Goal: Check status: Check status

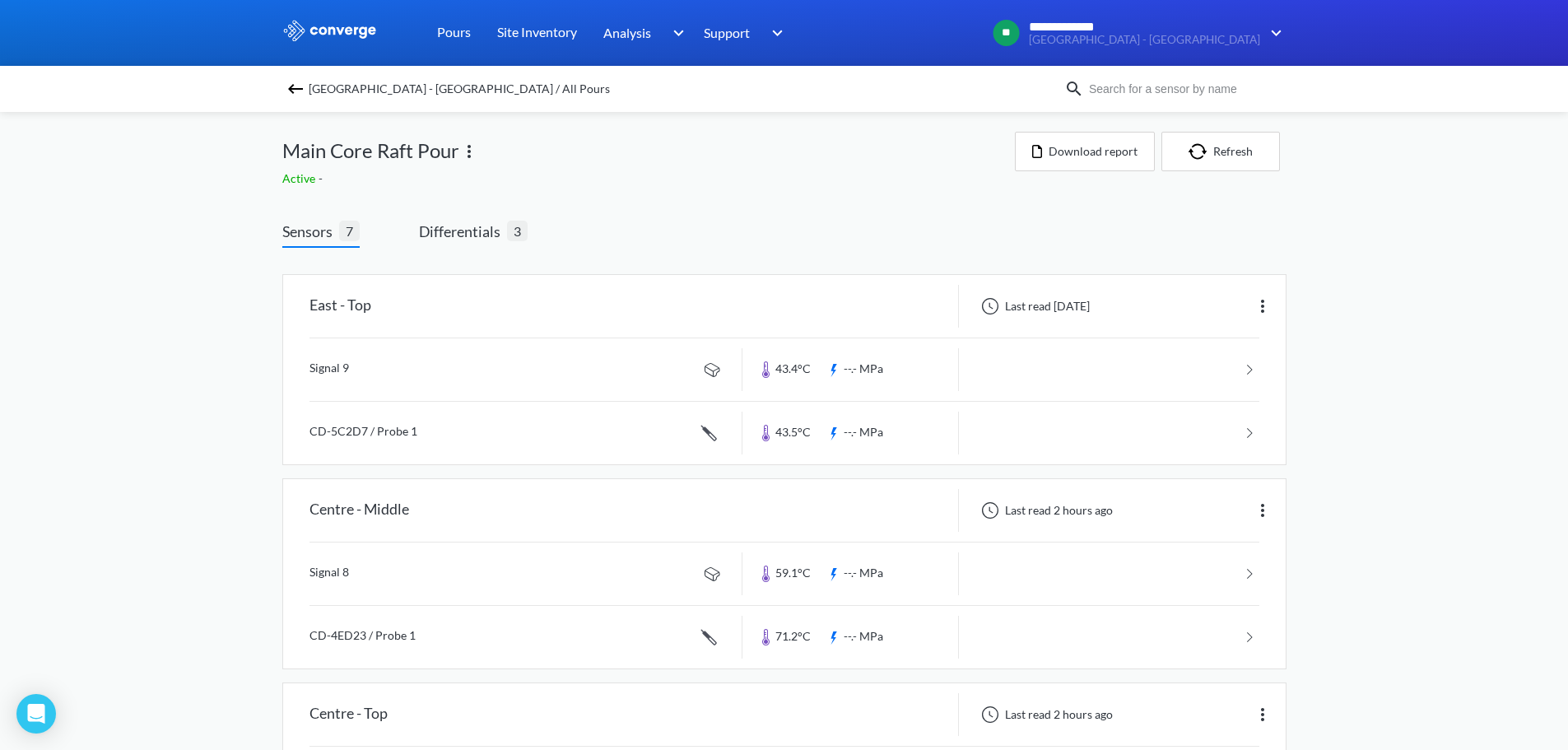
click at [350, 28] on img at bounding box center [330, 31] width 95 height 22
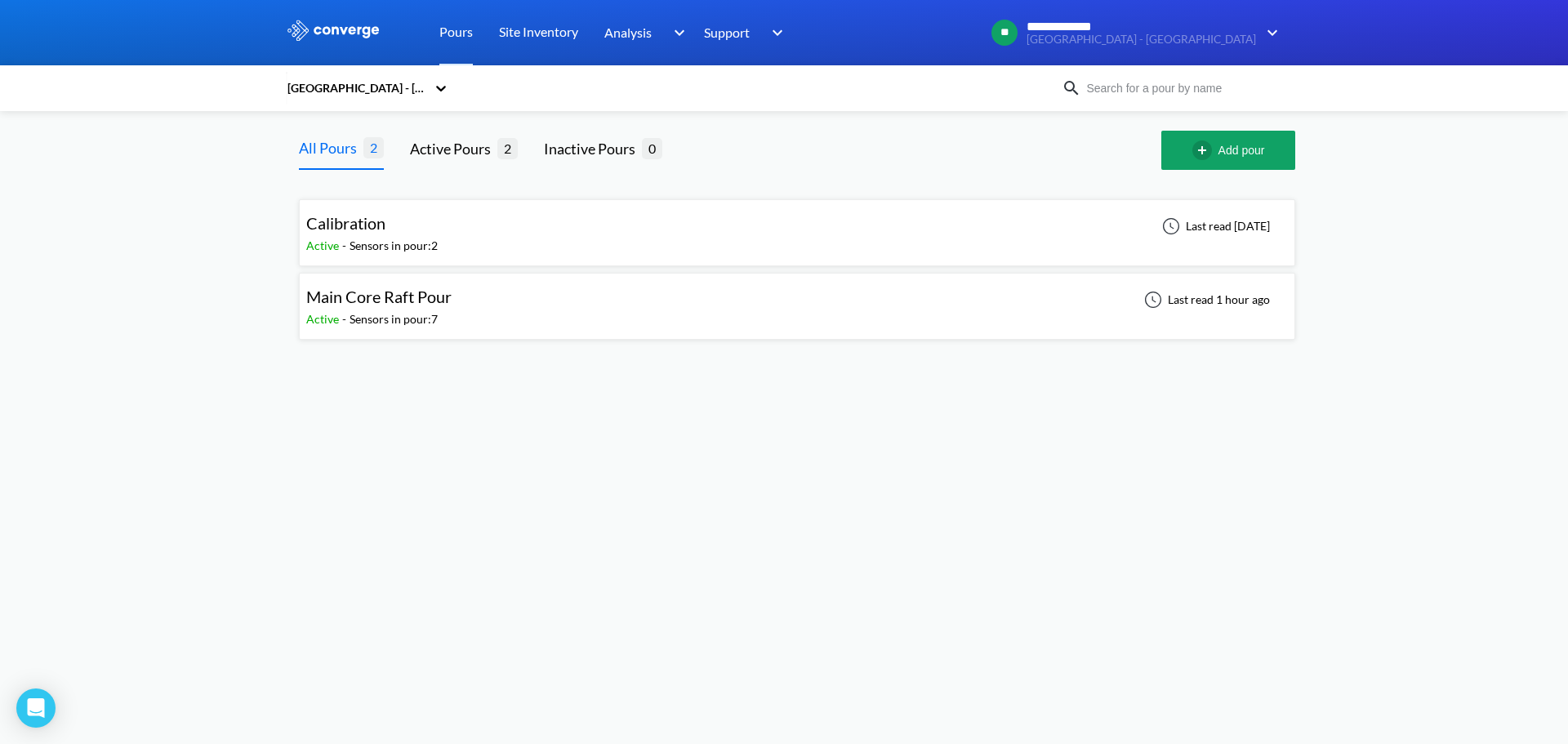
click at [541, 307] on div "Main Core Raft Pour Active - Sensors in pour: 7 Last read 1 hour ago" at bounding box center [797, 305] width 981 height 52
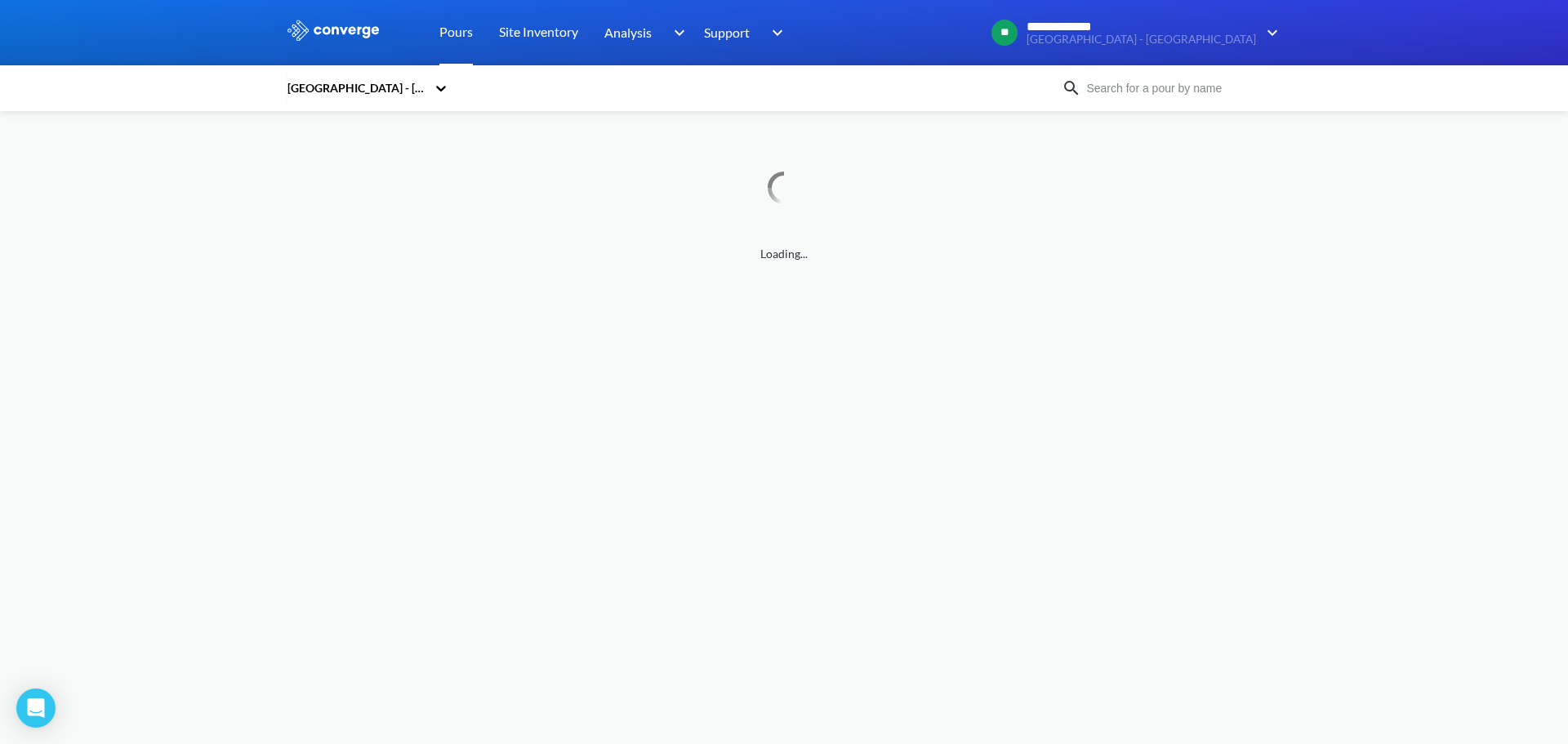
click at [464, 28] on link "Pours" at bounding box center [456, 33] width 33 height 65
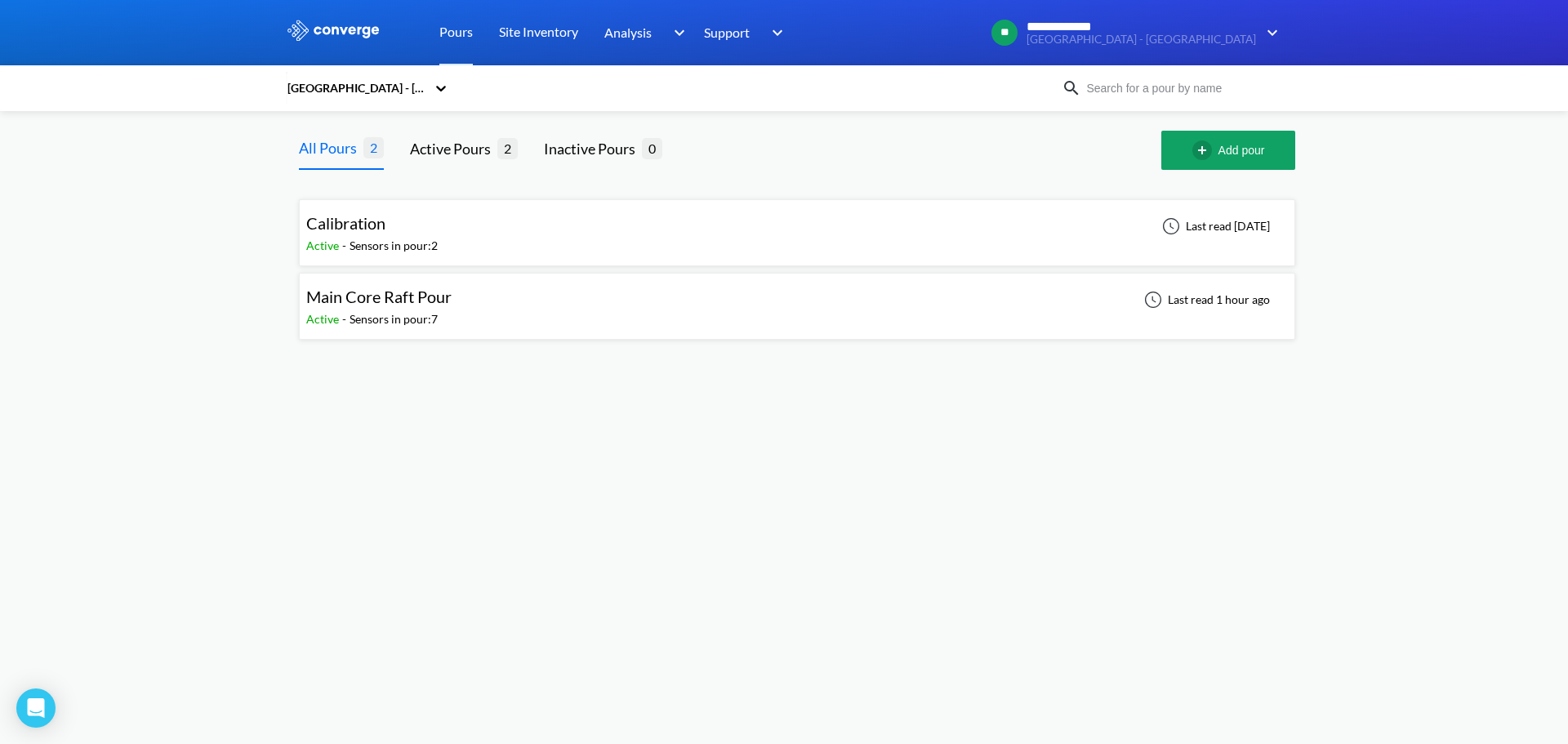
click at [332, 35] on img at bounding box center [333, 31] width 95 height 22
click at [555, 311] on div "Main Core Raft Pour Active - Sensors in pour: 7 Last read 1 hour ago" at bounding box center [797, 305] width 981 height 52
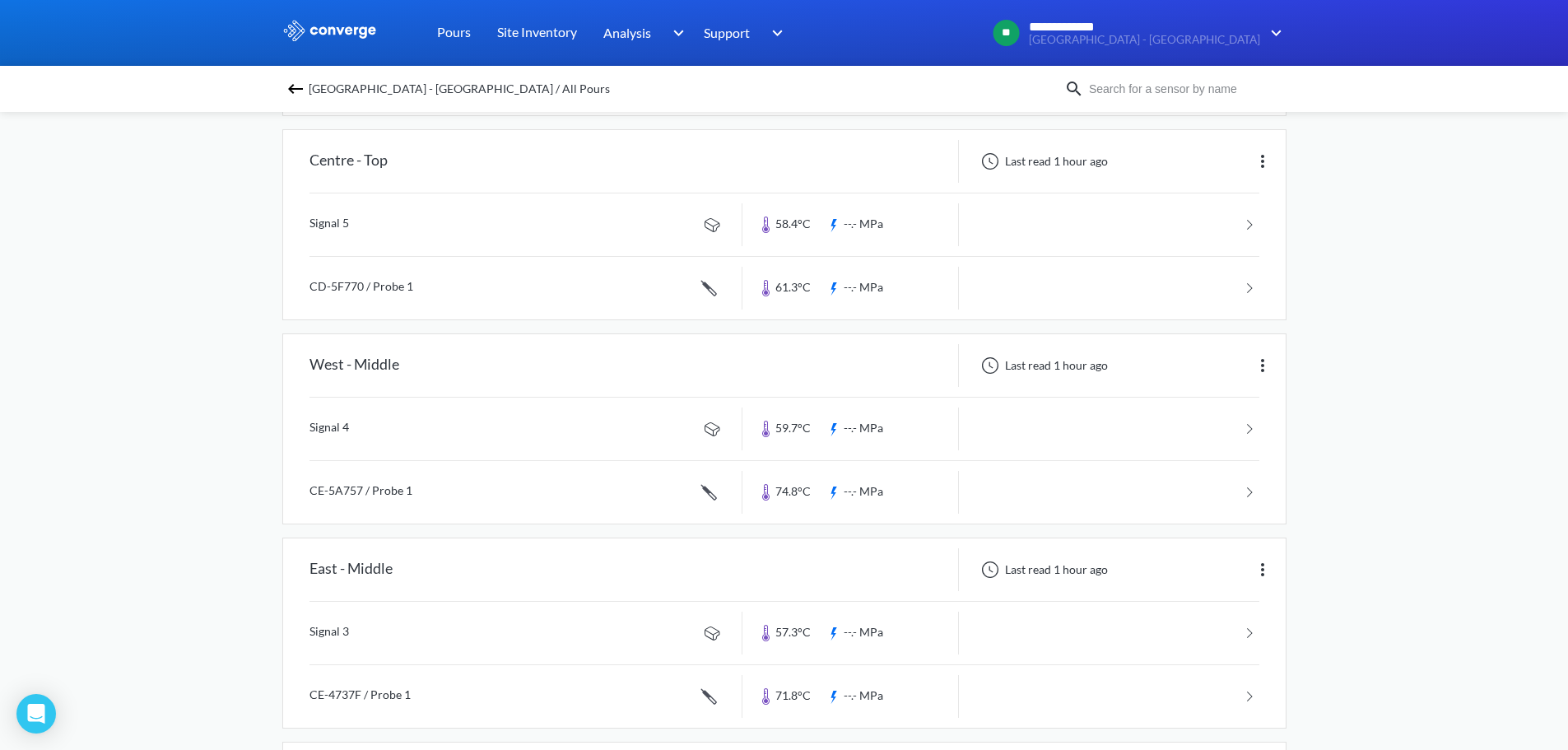
scroll to position [741, 0]
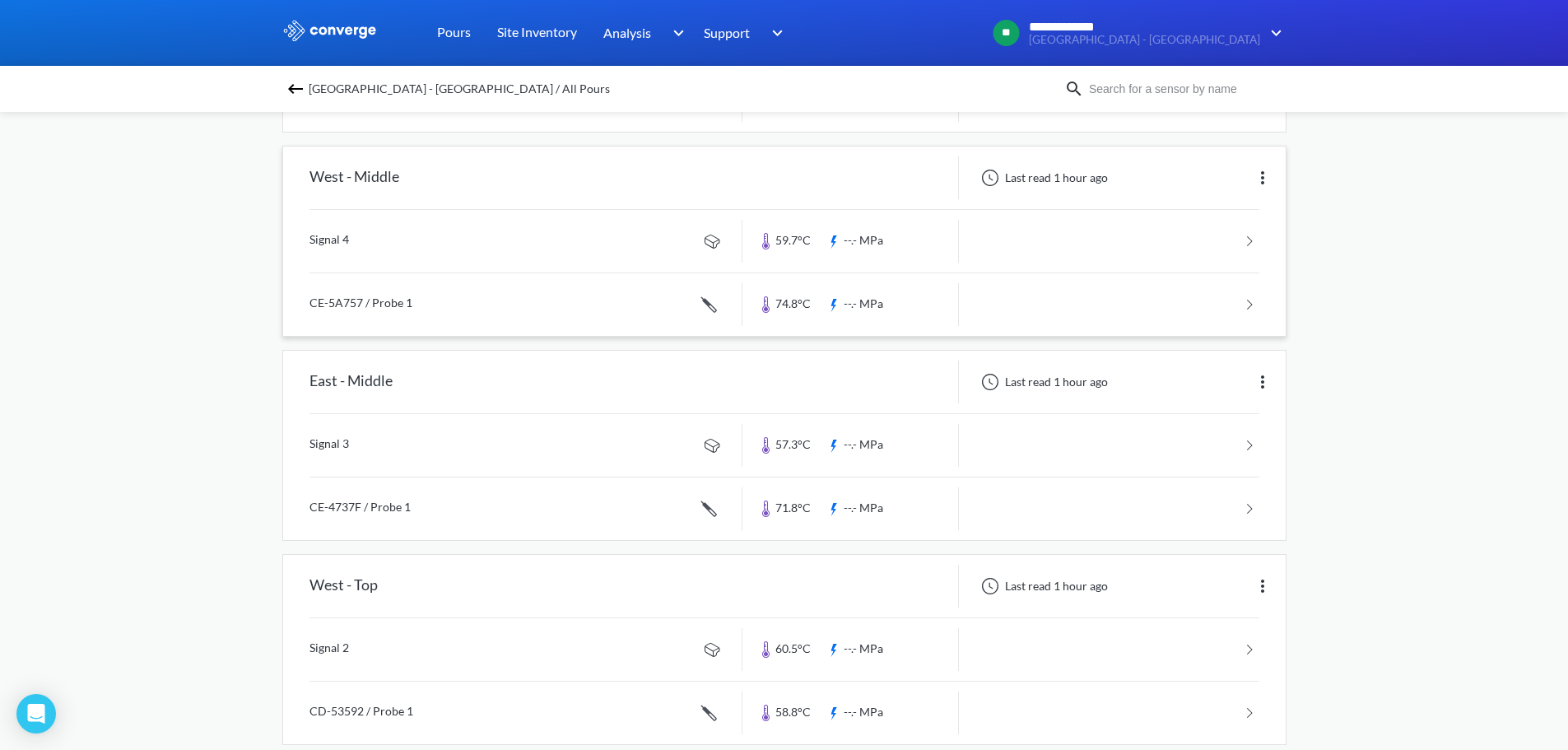
click at [546, 309] on link at bounding box center [784, 304] width 950 height 63
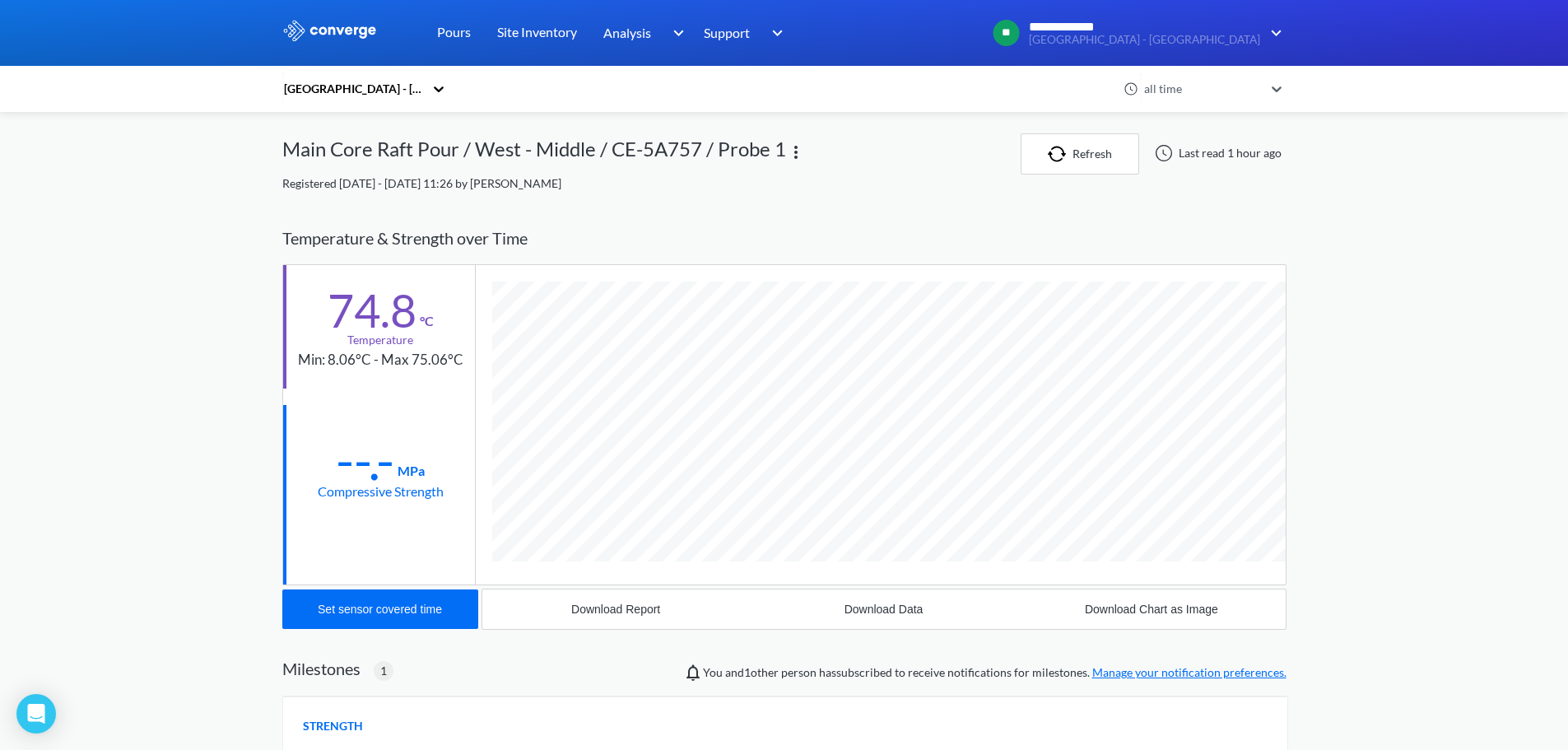
scroll to position [1011, 1004]
click at [1471, 367] on div "**********" at bounding box center [784, 578] width 1568 height 1156
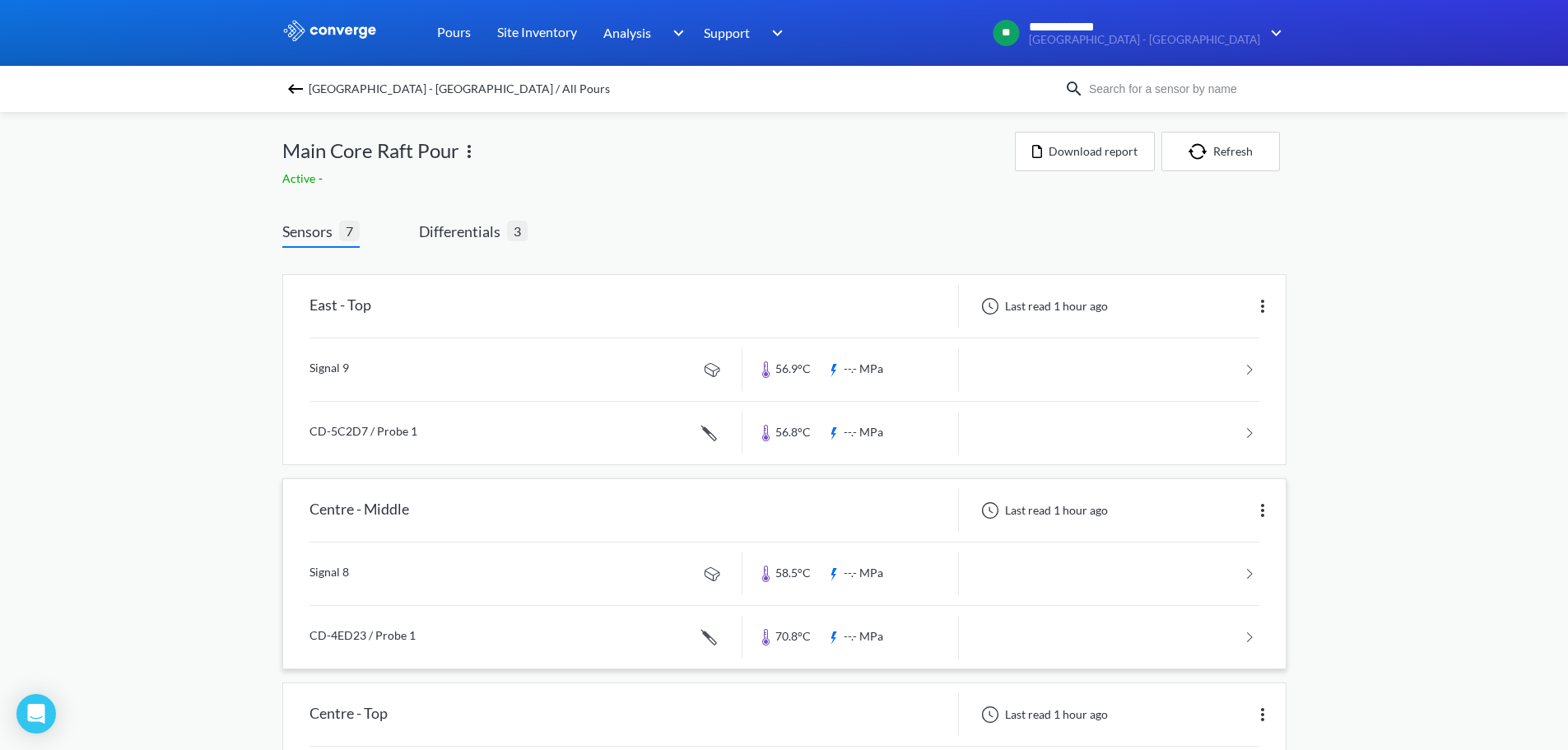
click at [637, 629] on link at bounding box center [784, 637] width 950 height 63
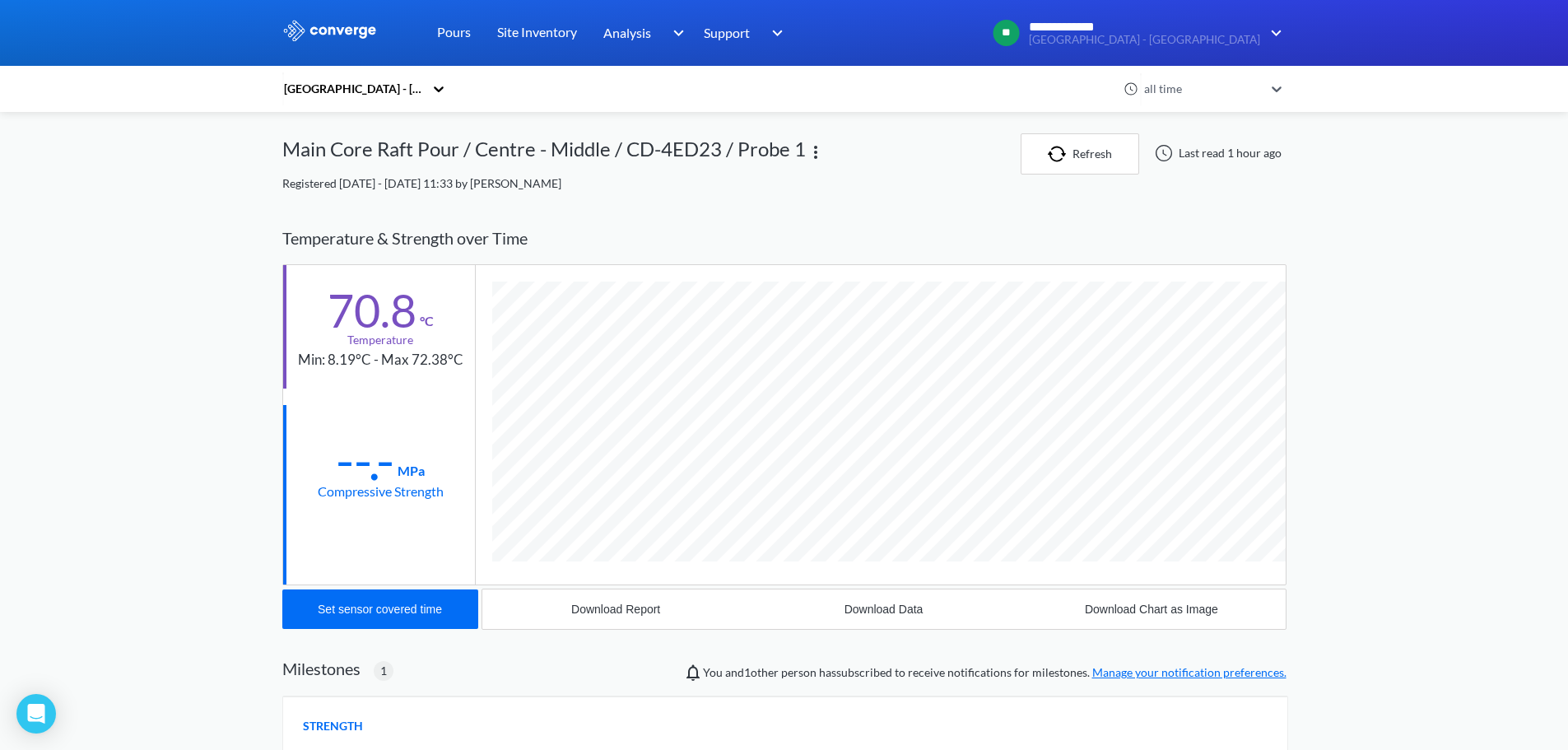
scroll to position [1011, 1004]
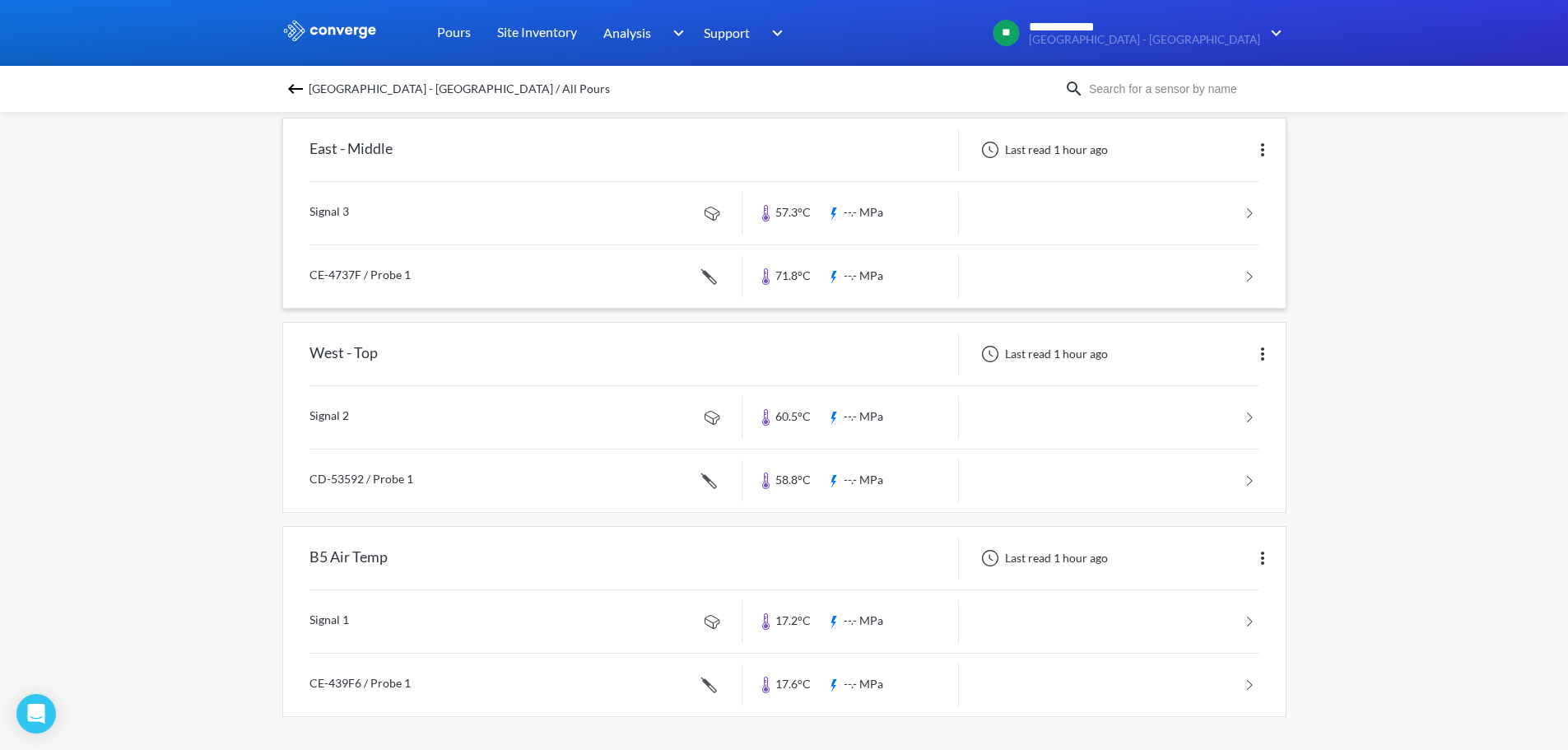
scroll to position [891, 0]
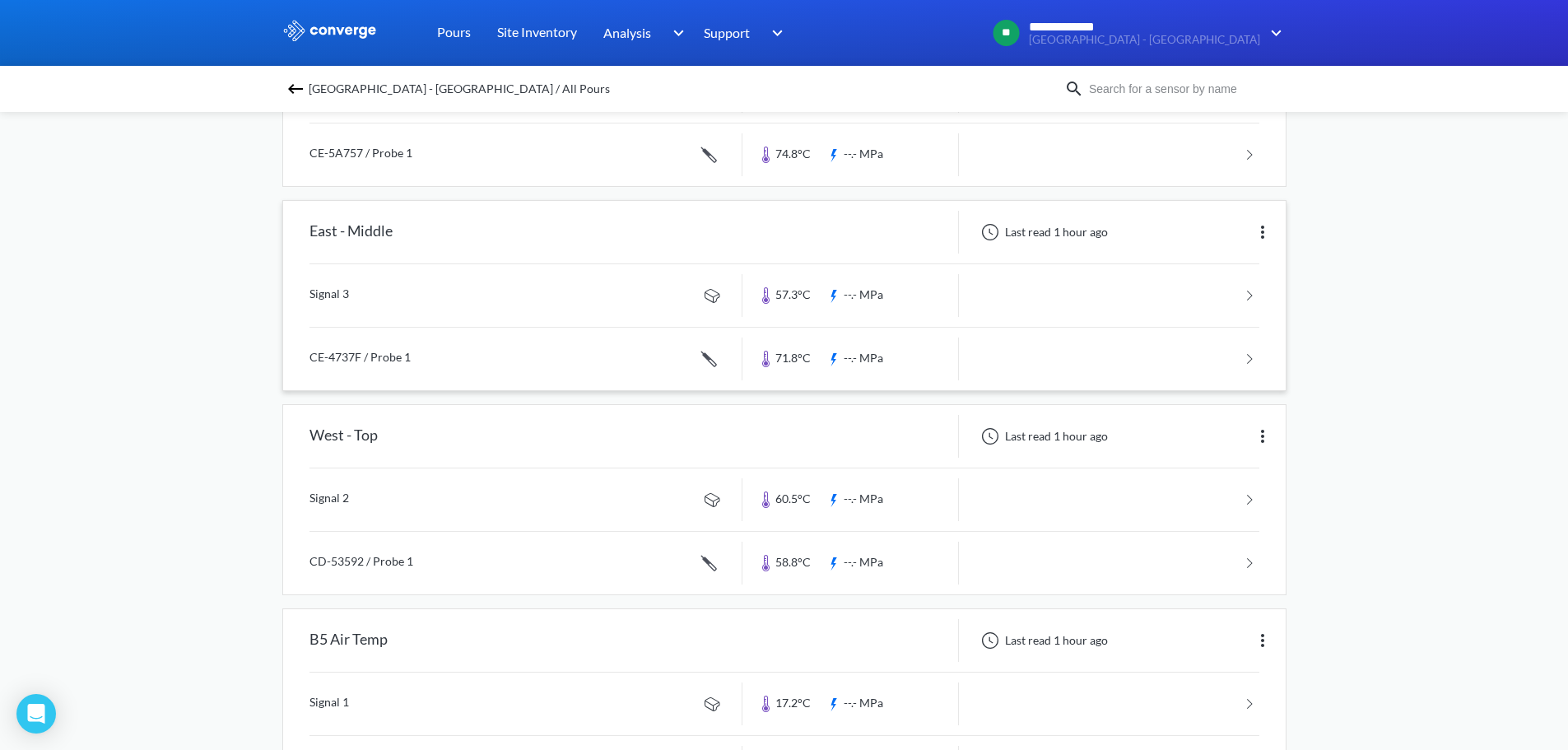
click at [632, 357] on link at bounding box center [784, 359] width 950 height 63
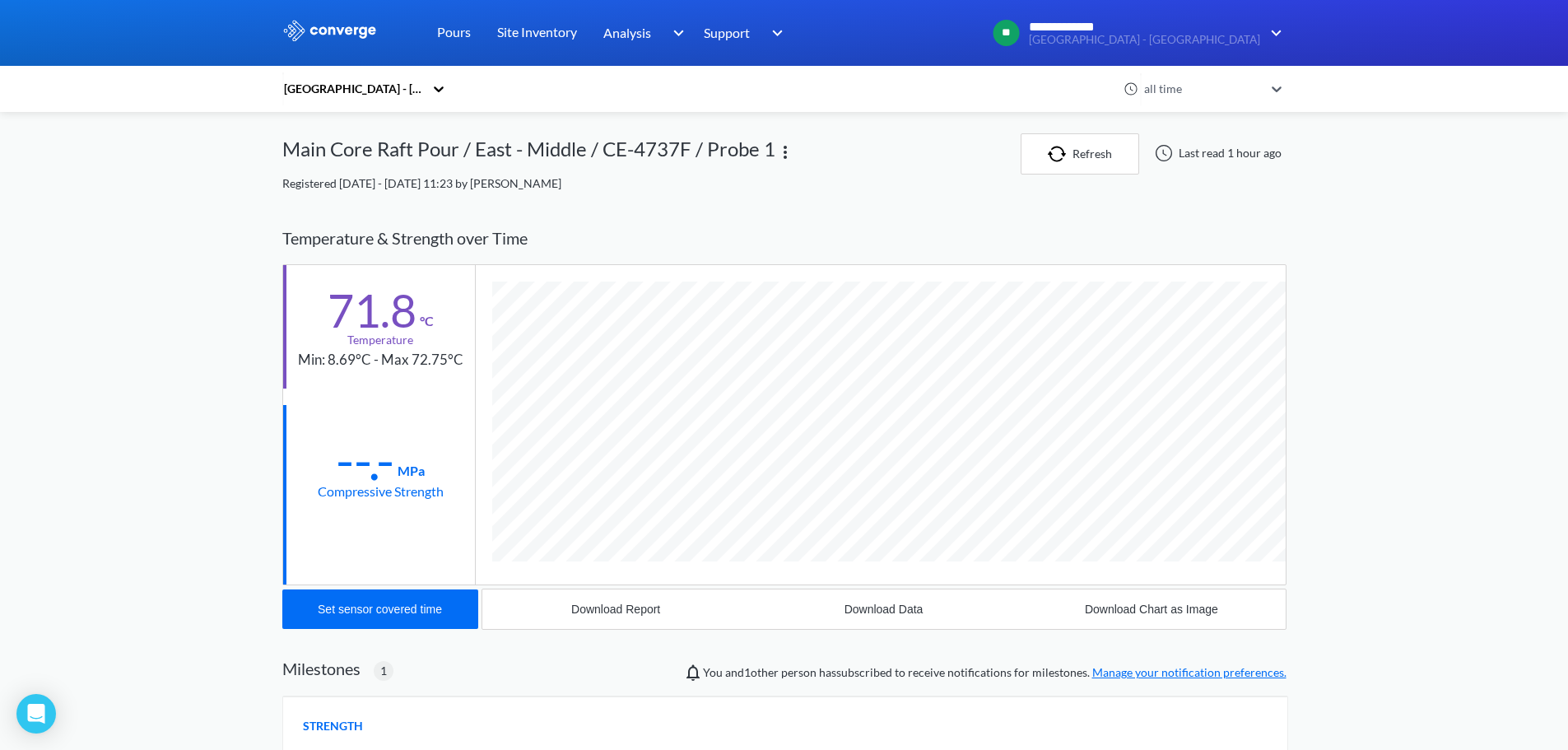
scroll to position [1011, 1004]
click at [1373, 294] on div "**********" at bounding box center [784, 578] width 1568 height 1156
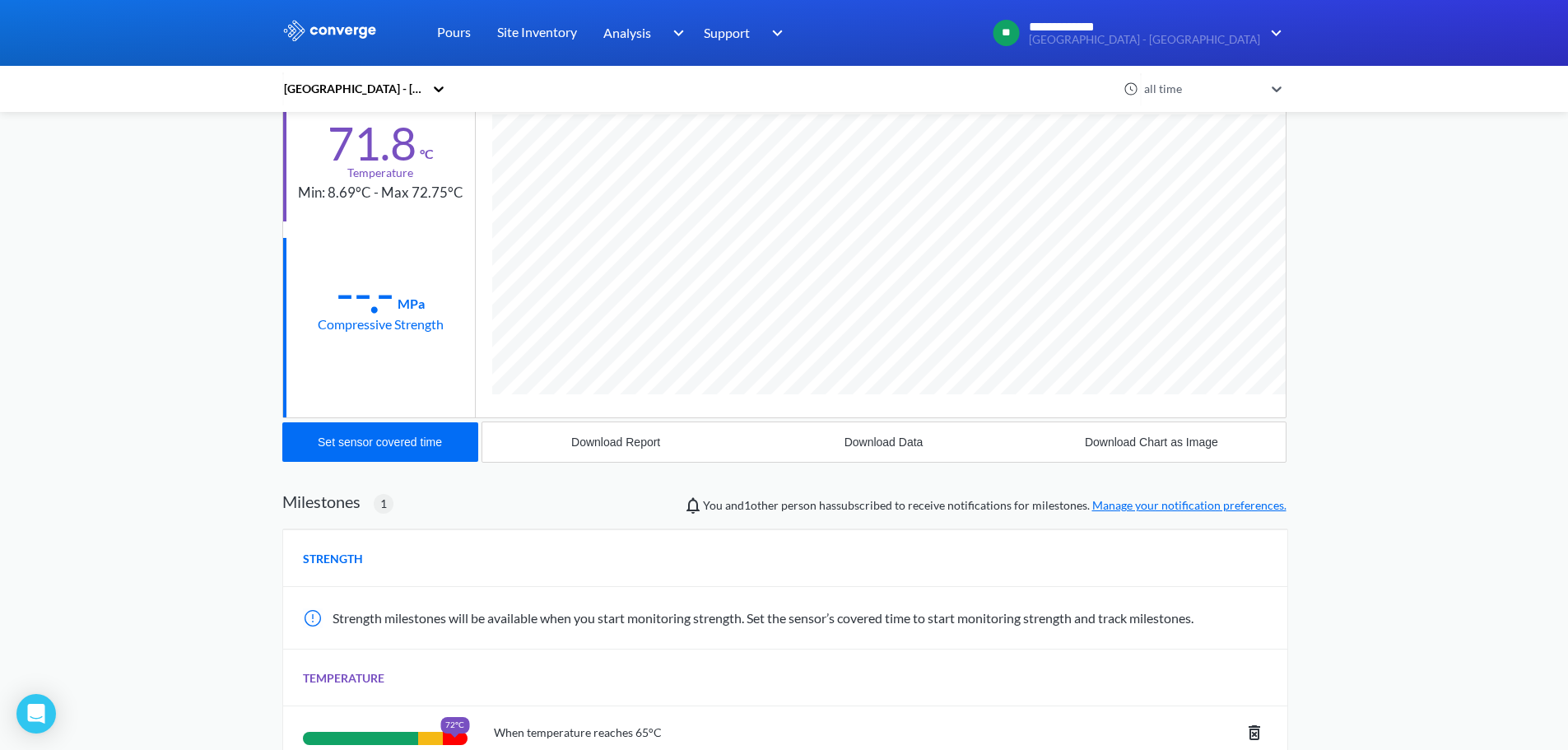
scroll to position [0, 0]
